Goal: Information Seeking & Learning: Learn about a topic

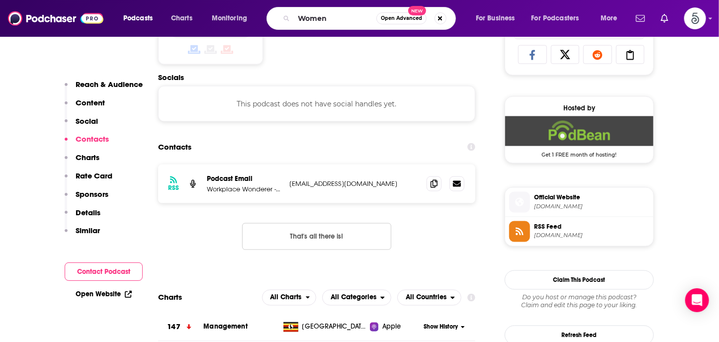
scroll to position [667, 0]
click at [346, 21] on input "Women" at bounding box center [335, 18] width 83 height 16
type input "Women in power"
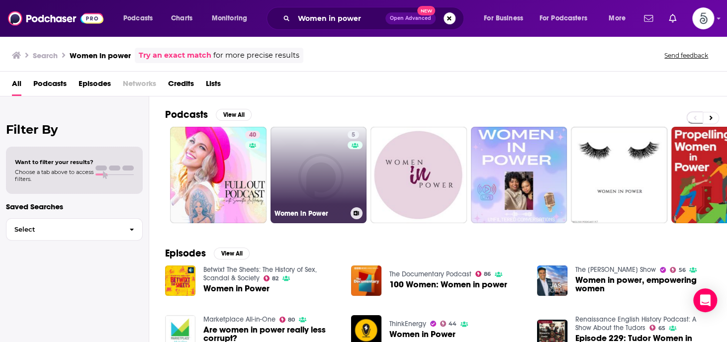
click at [318, 177] on link "5 Women in Power" at bounding box center [318, 175] width 96 height 96
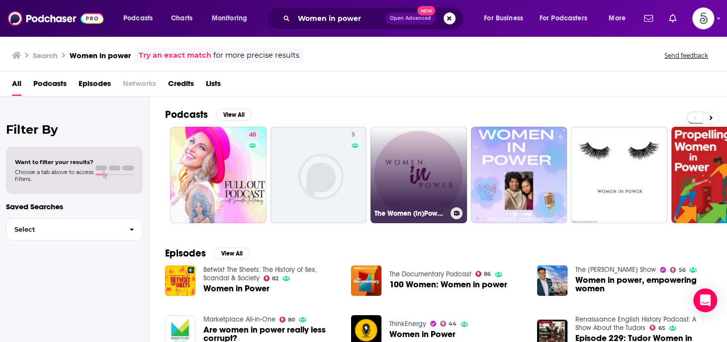
click at [429, 167] on link "The Women (in)Power Podcast" at bounding box center [418, 175] width 96 height 96
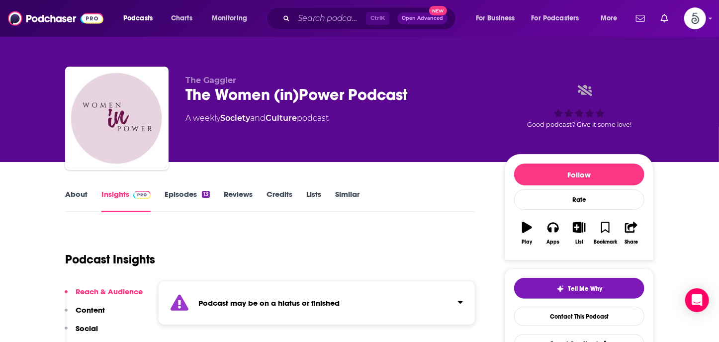
click at [74, 192] on link "About" at bounding box center [76, 200] width 22 height 23
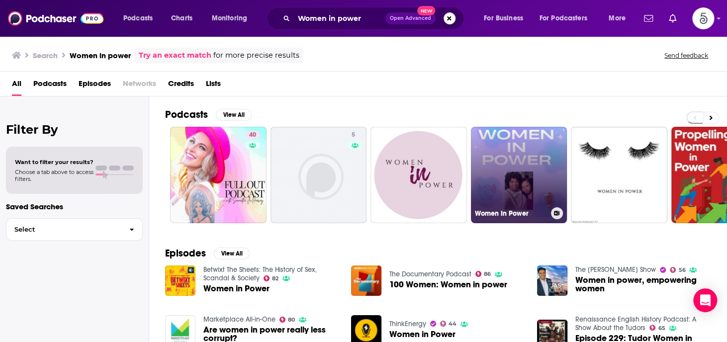
click at [496, 161] on link "Women In Power" at bounding box center [519, 175] width 96 height 96
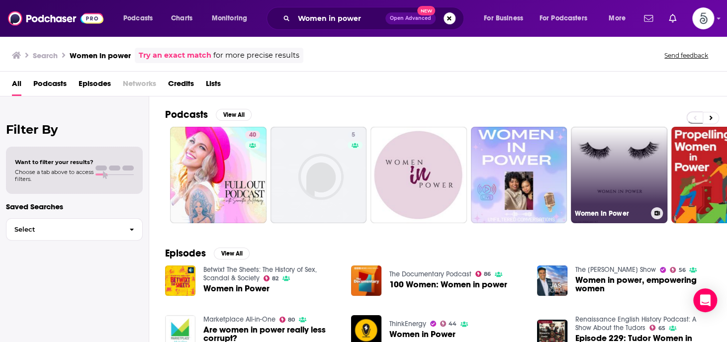
click at [588, 160] on link "Women In Power" at bounding box center [619, 175] width 96 height 96
